Goal: Find specific page/section: Find specific page/section

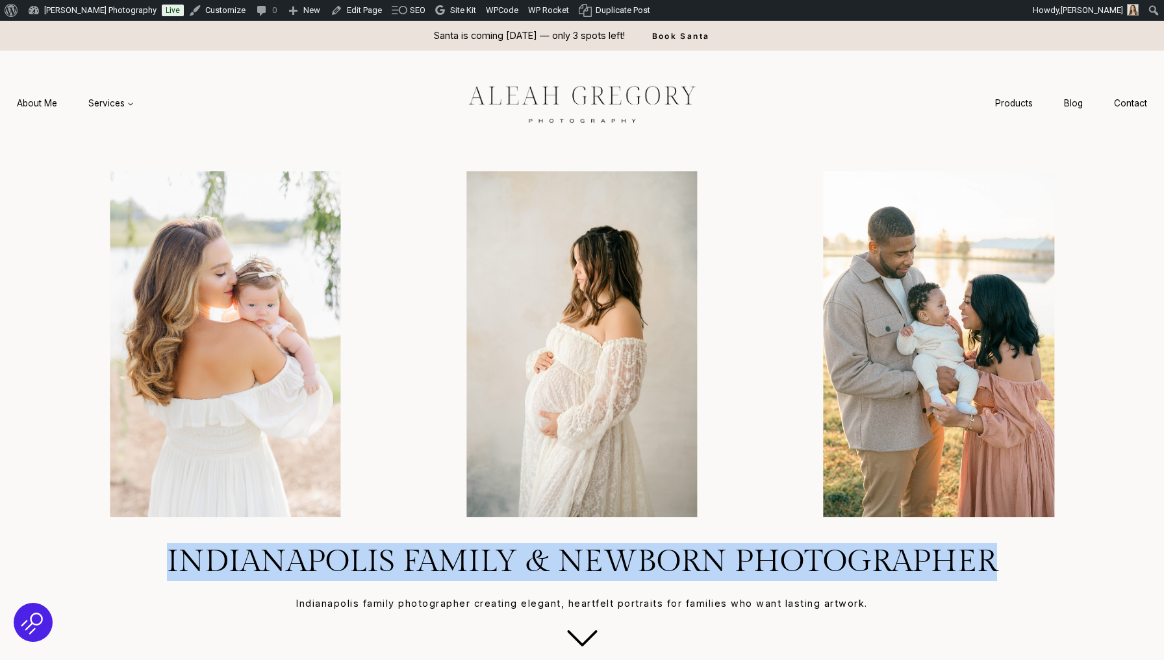
drag, startPoint x: 167, startPoint y: 562, endPoint x: 1049, endPoint y: 562, distance: 882.4
click at [1049, 562] on h1 "Indianapolis Family & Newborn Photographer" at bounding box center [581, 562] width 1101 height 38
copy h1 "Indianapolis Family & Newborn Photographer"
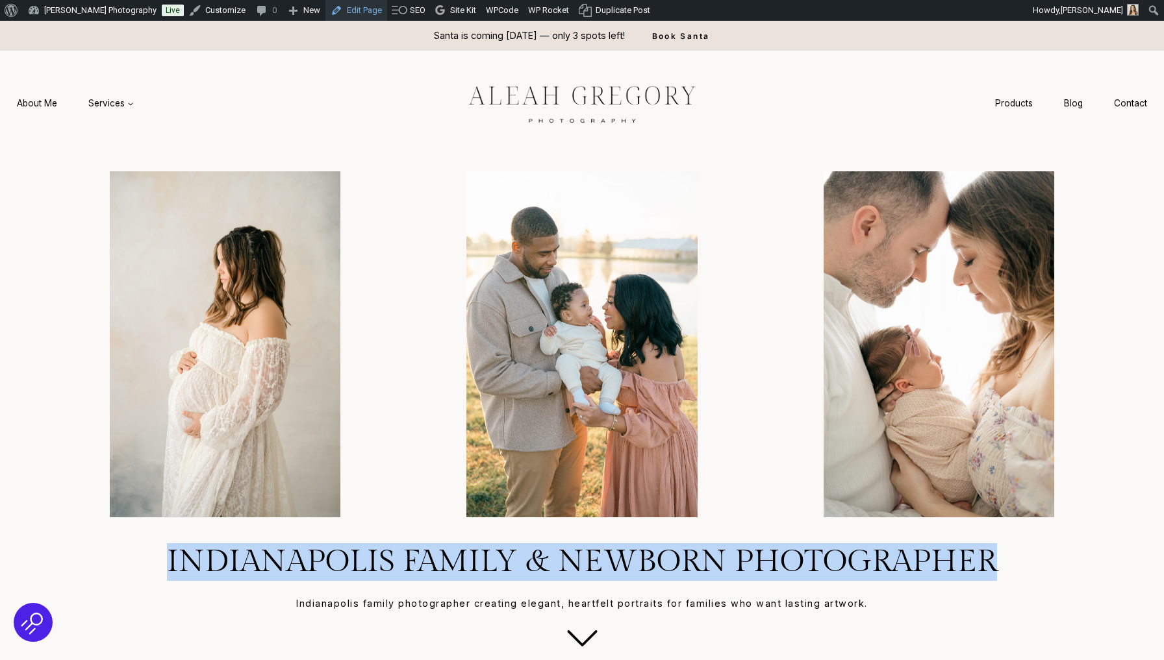
click at [373, 14] on link "Edit Page" at bounding box center [356, 10] width 62 height 21
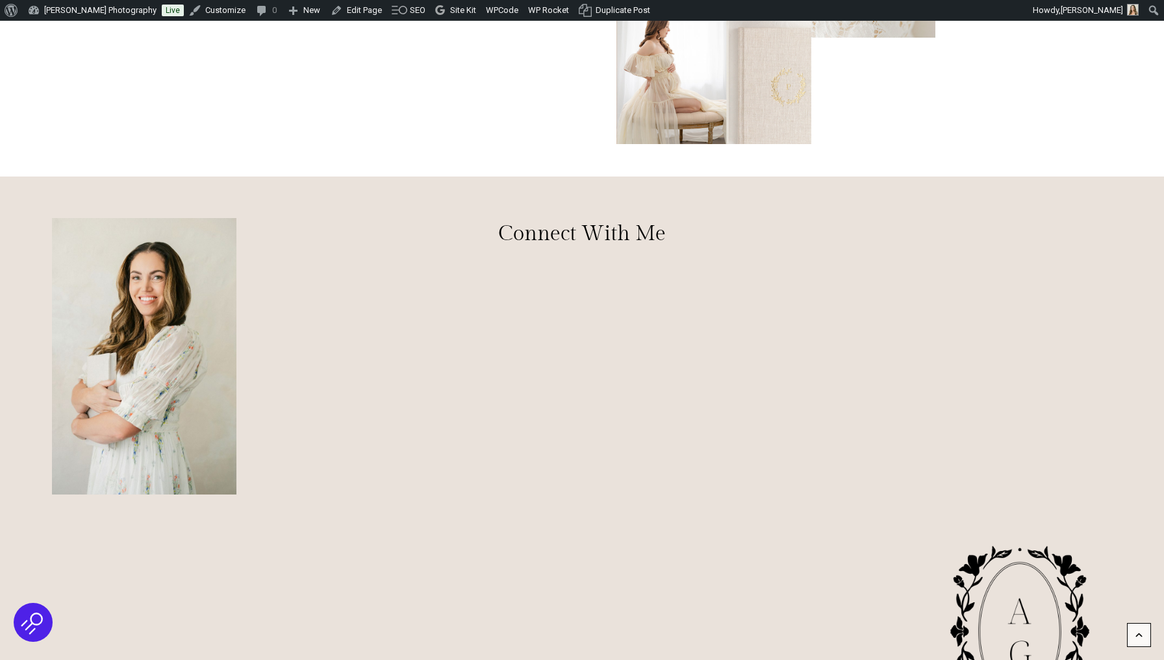
scroll to position [6201, 0]
